Goal: Information Seeking & Learning: Learn about a topic

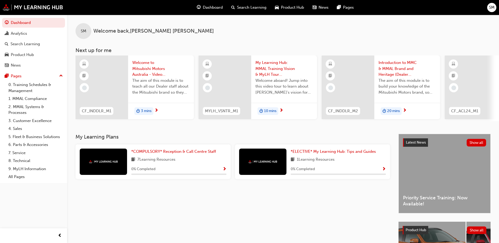
click at [95, 81] on div at bounding box center [102, 88] width 53 height 64
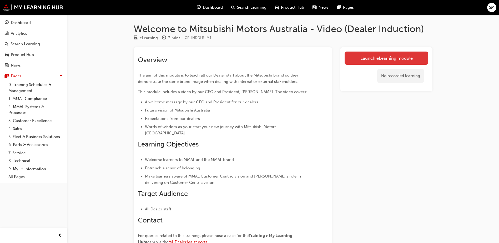
click at [396, 63] on link "Launch eLearning module" at bounding box center [387, 58] width 84 height 13
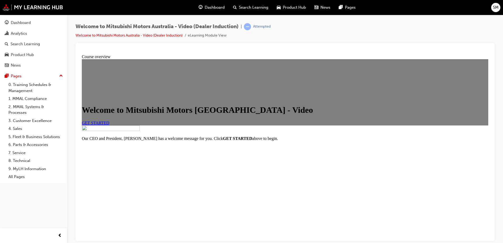
click at [110, 125] on span "GET STARTED" at bounding box center [96, 123] width 28 height 4
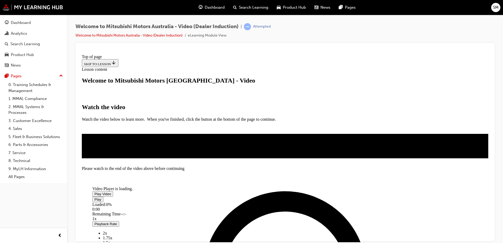
click at [94, 192] on span "Video player" at bounding box center [94, 194] width 0 height 4
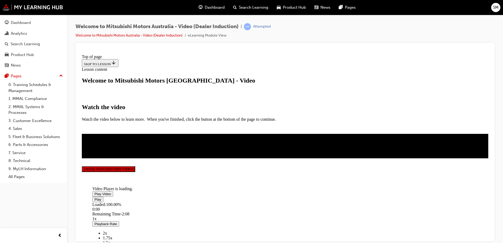
scroll to position [120, 0]
click at [135, 172] on button "I HAVE WATCHED THIS VIDEO" at bounding box center [108, 169] width 53 height 6
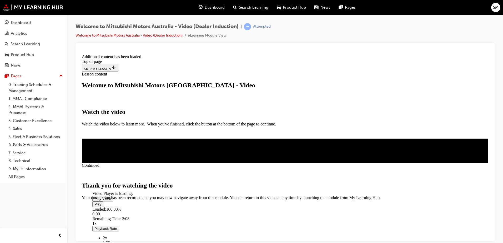
scroll to position [164, 0]
click at [114, 220] on span "CLOSE MODULE" at bounding box center [98, 222] width 32 height 4
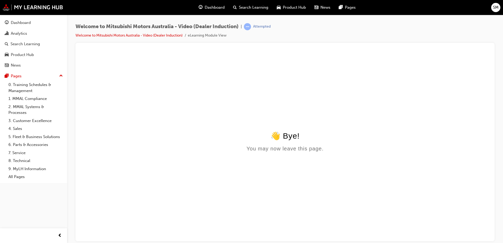
scroll to position [0, 0]
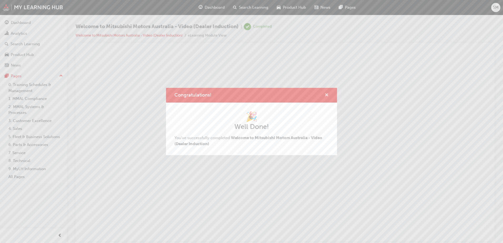
click at [327, 94] on span "cross-icon" at bounding box center [327, 95] width 4 height 5
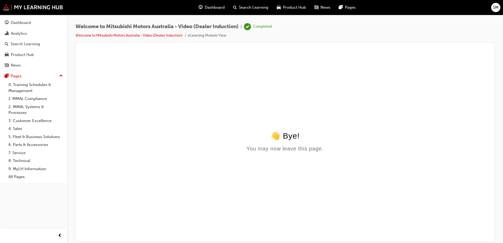
click at [203, 140] on div "👋 Bye!" at bounding box center [285, 135] width 407 height 9
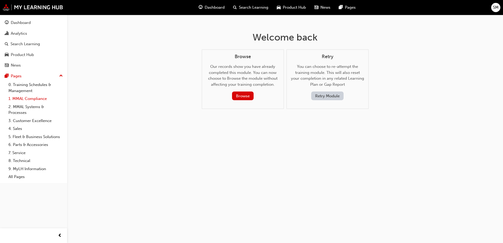
click at [25, 96] on link "1. MMAL Compliance" at bounding box center [35, 99] width 59 height 8
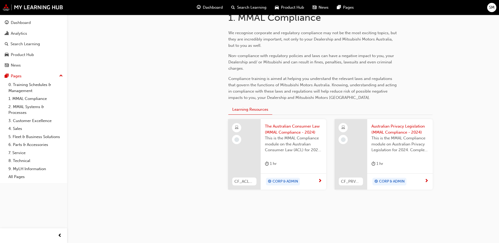
scroll to position [121, 0]
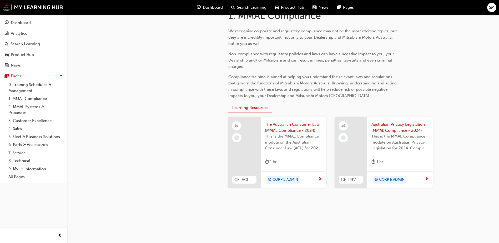
click at [231, 152] on div at bounding box center [244, 152] width 33 height 71
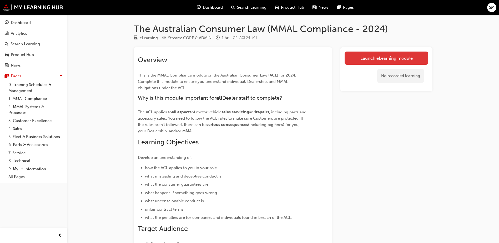
click at [399, 53] on link "Launch eLearning module" at bounding box center [387, 58] width 84 height 13
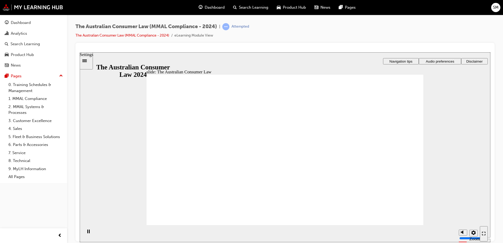
click at [472, 233] on icon "Settings" at bounding box center [474, 233] width 4 height 4
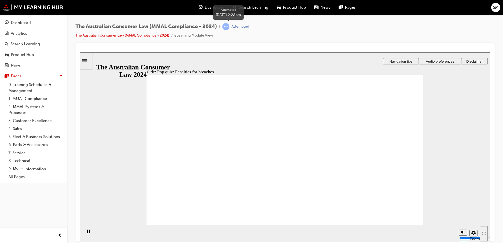
click at [239, 26] on div "Attempted" at bounding box center [241, 26] width 18 height 5
click at [27, 108] on link "2. MMAL Systems & Processes" at bounding box center [35, 110] width 59 height 14
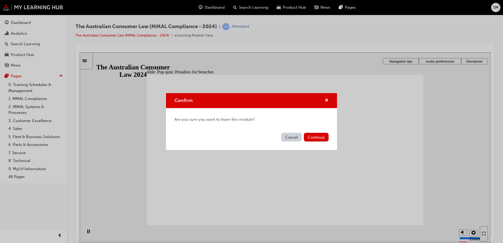
click at [285, 138] on button "Cancel" at bounding box center [291, 137] width 21 height 9
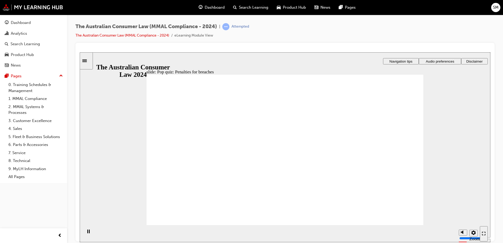
radio input "true"
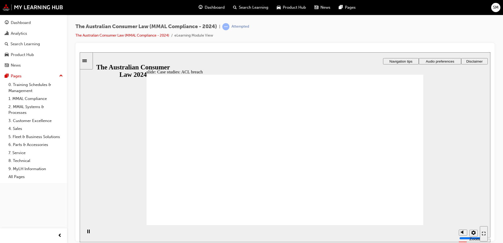
drag, startPoint x: 207, startPoint y: 197, endPoint x: 212, endPoint y: 199, distance: 5.5
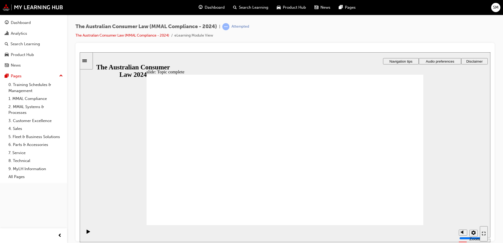
drag, startPoint x: 300, startPoint y: 127, endPoint x: 246, endPoint y: 175, distance: 72.2
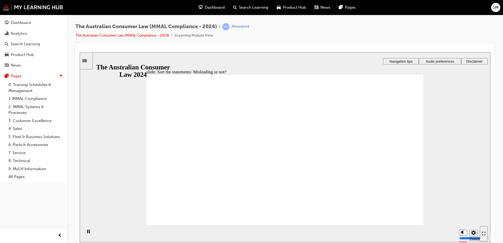
drag, startPoint x: 306, startPoint y: 133, endPoint x: 355, endPoint y: 182, distance: 69.2
drag, startPoint x: 282, startPoint y: 128, endPoint x: 223, endPoint y: 173, distance: 74.5
drag, startPoint x: 199, startPoint y: 126, endPoint x: 207, endPoint y: 125, distance: 8.5
drag, startPoint x: 231, startPoint y: 177, endPoint x: 227, endPoint y: 177, distance: 4.2
drag, startPoint x: 294, startPoint y: 125, endPoint x: 349, endPoint y: 171, distance: 71.9
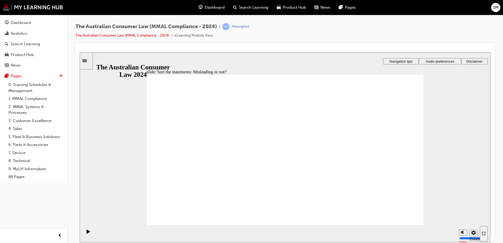
drag, startPoint x: 268, startPoint y: 136, endPoint x: 210, endPoint y: 184, distance: 76.0
drag, startPoint x: 270, startPoint y: 131, endPoint x: 318, endPoint y: 178, distance: 67.6
drag, startPoint x: 340, startPoint y: 177, endPoint x: 231, endPoint y: 178, distance: 108.2
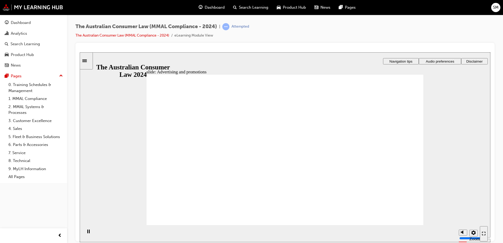
drag, startPoint x: 381, startPoint y: 111, endPoint x: 374, endPoint y: 109, distance: 7.3
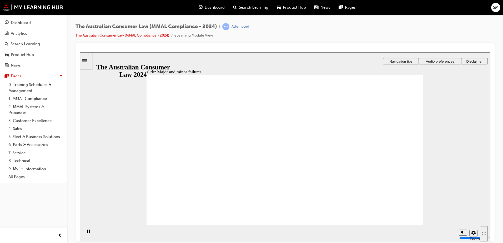
drag, startPoint x: 400, startPoint y: 105, endPoint x: 395, endPoint y: 110, distance: 7.5
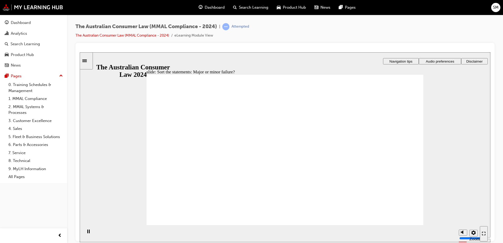
drag, startPoint x: 291, startPoint y: 116, endPoint x: 375, endPoint y: 166, distance: 98.0
drag, startPoint x: 280, startPoint y: 136, endPoint x: 203, endPoint y: 189, distance: 93.4
drag, startPoint x: 294, startPoint y: 127, endPoint x: 379, endPoint y: 178, distance: 99.2
drag, startPoint x: 293, startPoint y: 118, endPoint x: 218, endPoint y: 173, distance: 93.1
drag, startPoint x: 290, startPoint y: 124, endPoint x: 216, endPoint y: 176, distance: 90.3
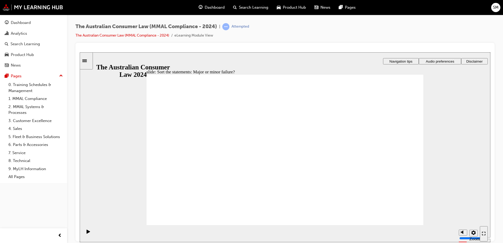
drag, startPoint x: 286, startPoint y: 135, endPoint x: 371, endPoint y: 191, distance: 102.0
drag, startPoint x: 371, startPoint y: 191, endPoint x: 217, endPoint y: 193, distance: 153.7
drag, startPoint x: 288, startPoint y: 126, endPoint x: 213, endPoint y: 181, distance: 93.3
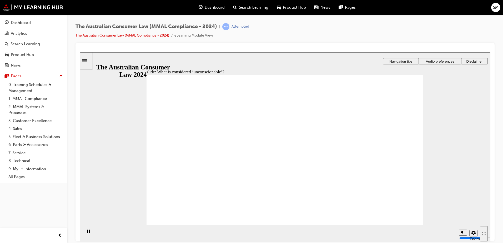
drag, startPoint x: 284, startPoint y: 113, endPoint x: 205, endPoint y: 158, distance: 90.9
drag, startPoint x: 273, startPoint y: 124, endPoint x: 352, endPoint y: 172, distance: 92.5
drag, startPoint x: 352, startPoint y: 172, endPoint x: 206, endPoint y: 168, distance: 146.9
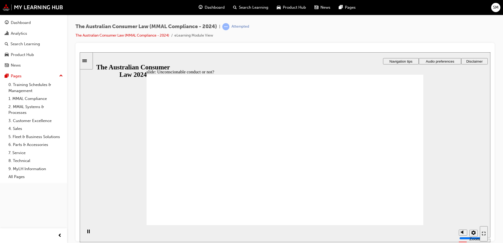
drag, startPoint x: 266, startPoint y: 130, endPoint x: 172, endPoint y: 173, distance: 103.1
drag, startPoint x: 172, startPoint y: 173, endPoint x: 327, endPoint y: 177, distance: 155.6
drag, startPoint x: 285, startPoint y: 128, endPoint x: 207, endPoint y: 170, distance: 88.1
drag, startPoint x: 298, startPoint y: 123, endPoint x: 372, endPoint y: 170, distance: 87.5
drag, startPoint x: 372, startPoint y: 170, endPoint x: 227, endPoint y: 171, distance: 145.6
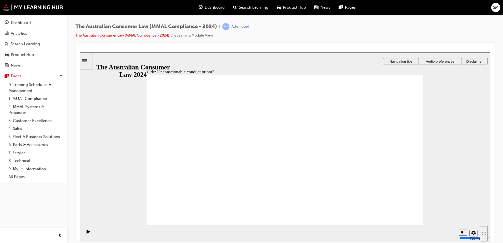
drag, startPoint x: 267, startPoint y: 126, endPoint x: 195, endPoint y: 168, distance: 83.2
drag, startPoint x: 267, startPoint y: 126, endPoint x: 344, endPoint y: 170, distance: 89.3
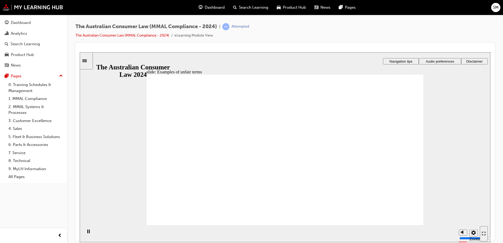
drag, startPoint x: 278, startPoint y: 126, endPoint x: 381, endPoint y: 173, distance: 113.1
drag, startPoint x: 306, startPoint y: 131, endPoint x: 386, endPoint y: 179, distance: 93.3
drag, startPoint x: 386, startPoint y: 179, endPoint x: 218, endPoint y: 178, distance: 168.5
drag, startPoint x: 281, startPoint y: 123, endPoint x: 374, endPoint y: 170, distance: 103.7
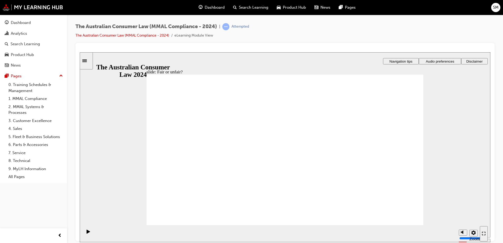
drag, startPoint x: 284, startPoint y: 125, endPoint x: 376, endPoint y: 173, distance: 103.5
drag, startPoint x: 294, startPoint y: 121, endPoint x: 385, endPoint y: 171, distance: 104.2
drag, startPoint x: 295, startPoint y: 126, endPoint x: 206, endPoint y: 173, distance: 100.8
drag, startPoint x: 274, startPoint y: 124, endPoint x: 360, endPoint y: 168, distance: 96.5
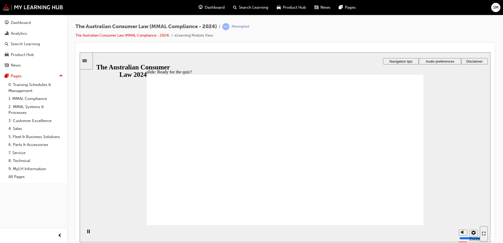
radio input "false"
radio input "true"
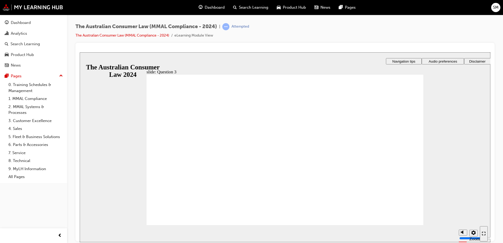
drag, startPoint x: 217, startPoint y: 155, endPoint x: 206, endPoint y: 147, distance: 13.3
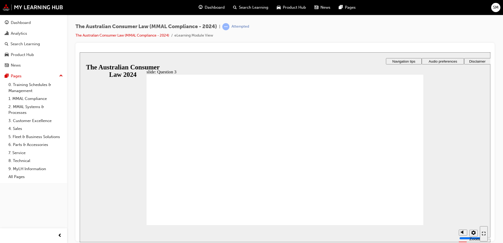
drag, startPoint x: 354, startPoint y: 194, endPoint x: 364, endPoint y: 214, distance: 22.3
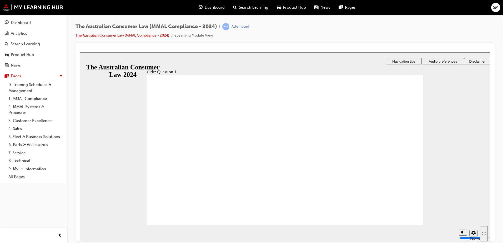
radio input "true"
drag, startPoint x: 441, startPoint y: 58, endPoint x: 443, endPoint y: 61, distance: 3.3
click at [442, 60] on button "Audio preferences" at bounding box center [443, 61] width 42 height 6
click at [466, 110] on div "slide: Question 1 Rectangle 1 Rectangle 3 Question 2 of 11 What does the follow…" at bounding box center [285, 147] width 411 height 190
click at [454, 40] on div "The Australian Consumer Law (MMAL Compliance - 2024) | Attempted The Australian…" at bounding box center [285, 33] width 419 height 20
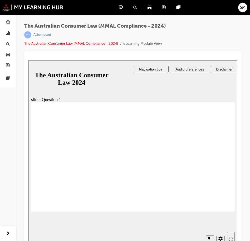
click at [223, 31] on div "The Australian Consumer Law (MMAL Compliance - 2024) | Attempted The Australian…" at bounding box center [132, 37] width 217 height 28
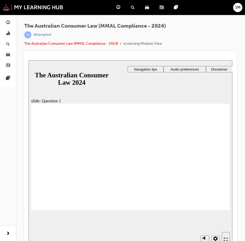
click at [238, 9] on span "SM" at bounding box center [238, 7] width 6 height 6
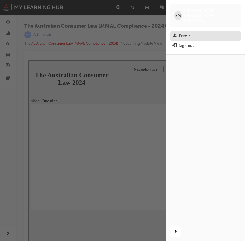
click at [189, 33] on div "Profile" at bounding box center [184, 36] width 12 height 6
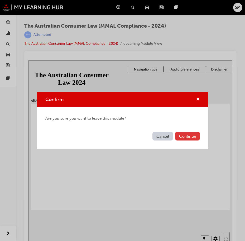
click at [191, 137] on button "Continue" at bounding box center [187, 136] width 25 height 9
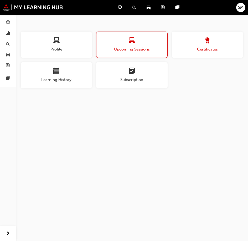
click at [192, 38] on div "button" at bounding box center [207, 41] width 71 height 8
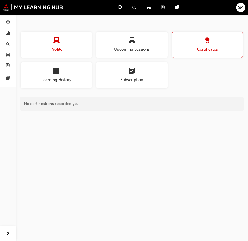
click at [53, 38] on div "button" at bounding box center [56, 41] width 71 height 8
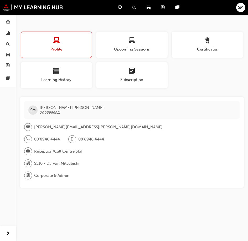
click at [52, 152] on span "Reception/Call Centre Staff" at bounding box center [59, 151] width 50 height 6
